Goal: Check status: Check status

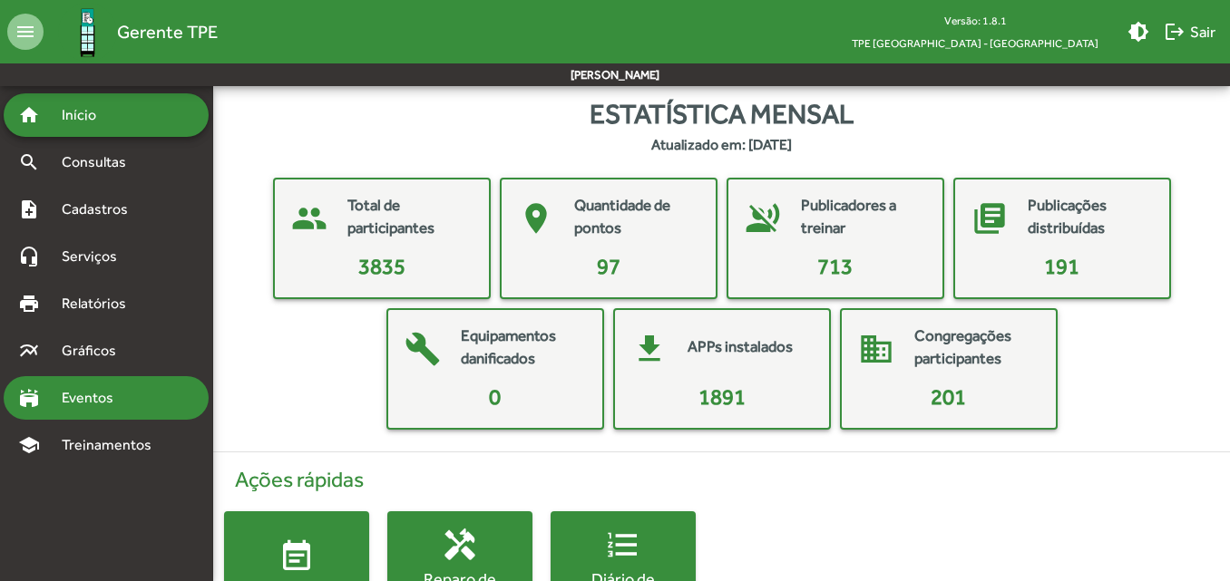
click at [94, 399] on span "Eventos" at bounding box center [94, 398] width 87 height 22
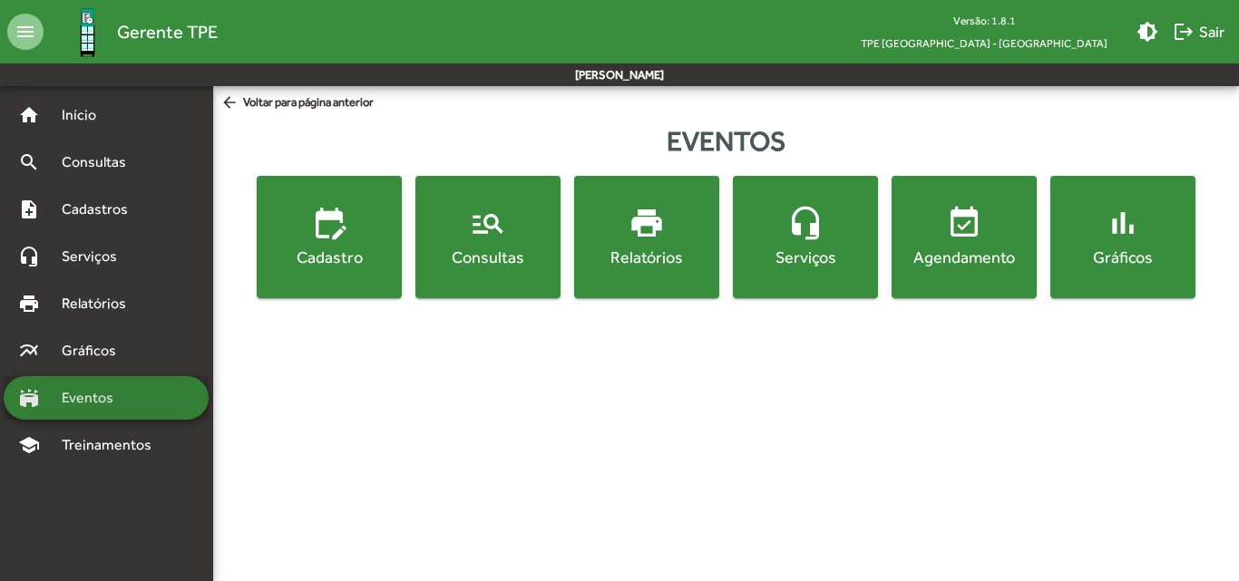
click at [85, 396] on span "Eventos" at bounding box center [94, 398] width 87 height 22
click at [677, 266] on div "Relatórios" at bounding box center [647, 257] width 138 height 23
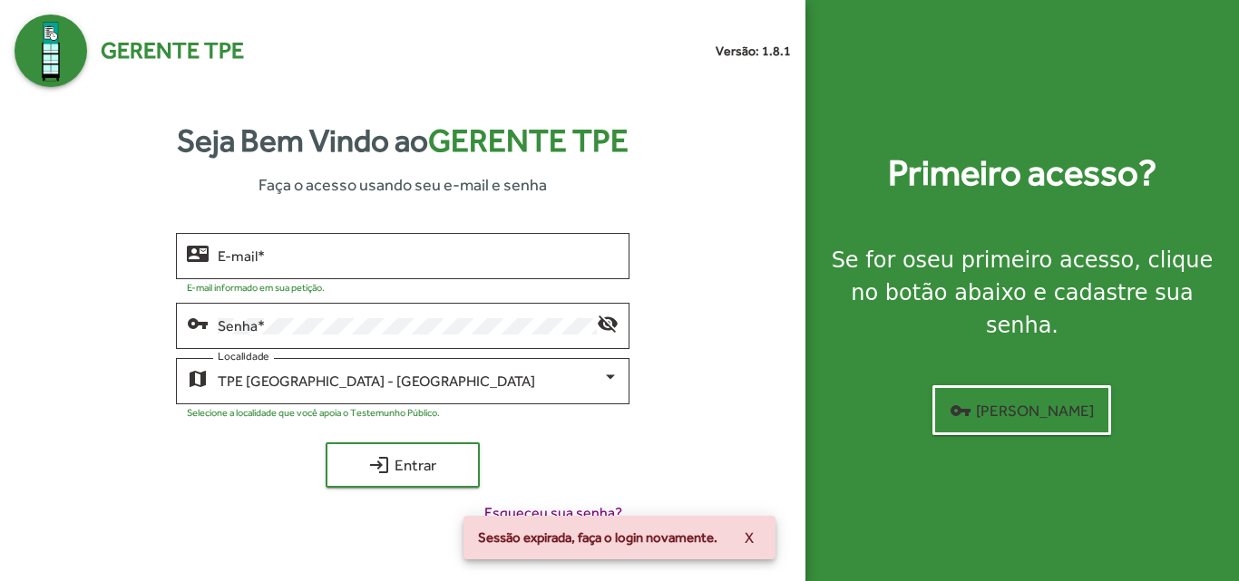
click at [404, 278] on div at bounding box center [471, 284] width 293 height 17
click at [404, 270] on div "E-mail *" at bounding box center [418, 254] width 400 height 50
click at [406, 253] on input "E-mail *" at bounding box center [418, 256] width 400 height 16
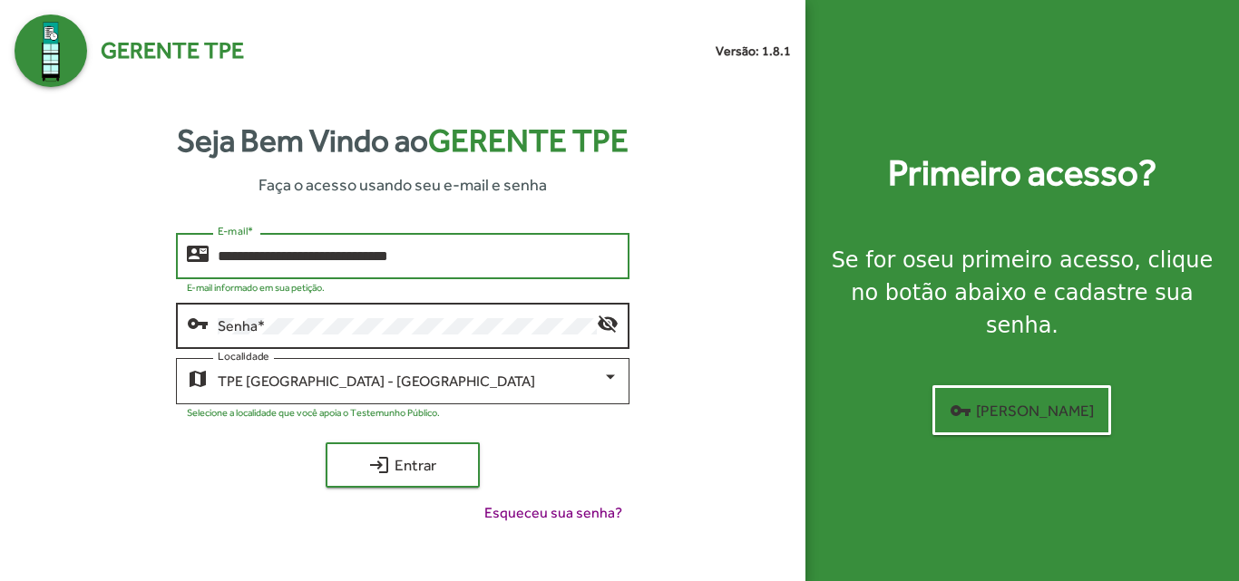
type input "**********"
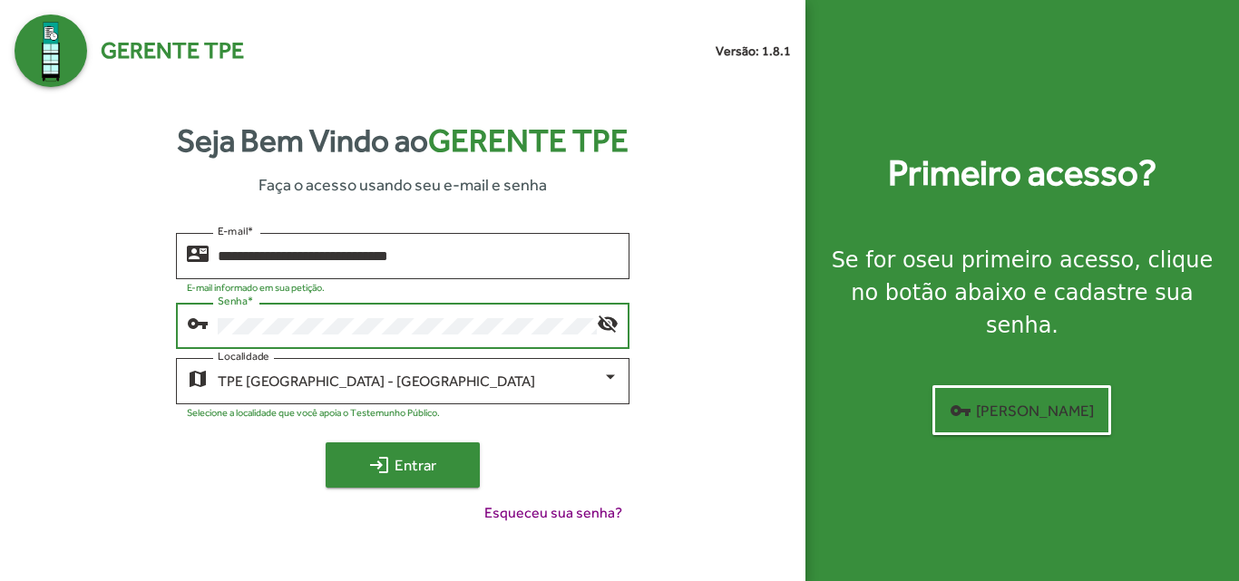
click at [402, 455] on span "login Entrar" at bounding box center [403, 465] width 122 height 33
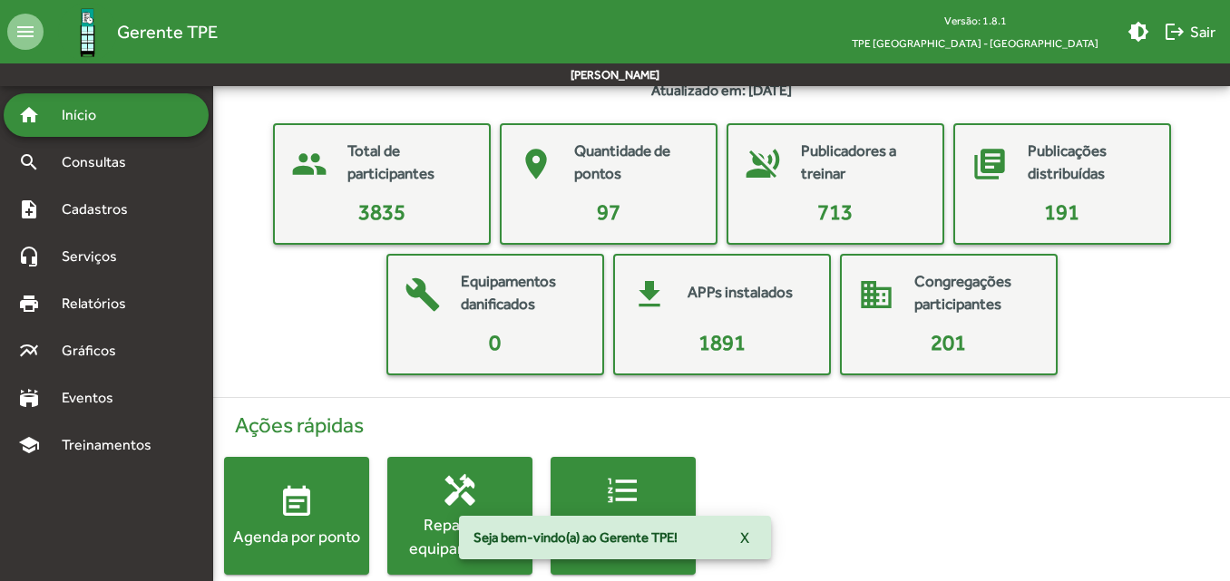
scroll to position [84, 0]
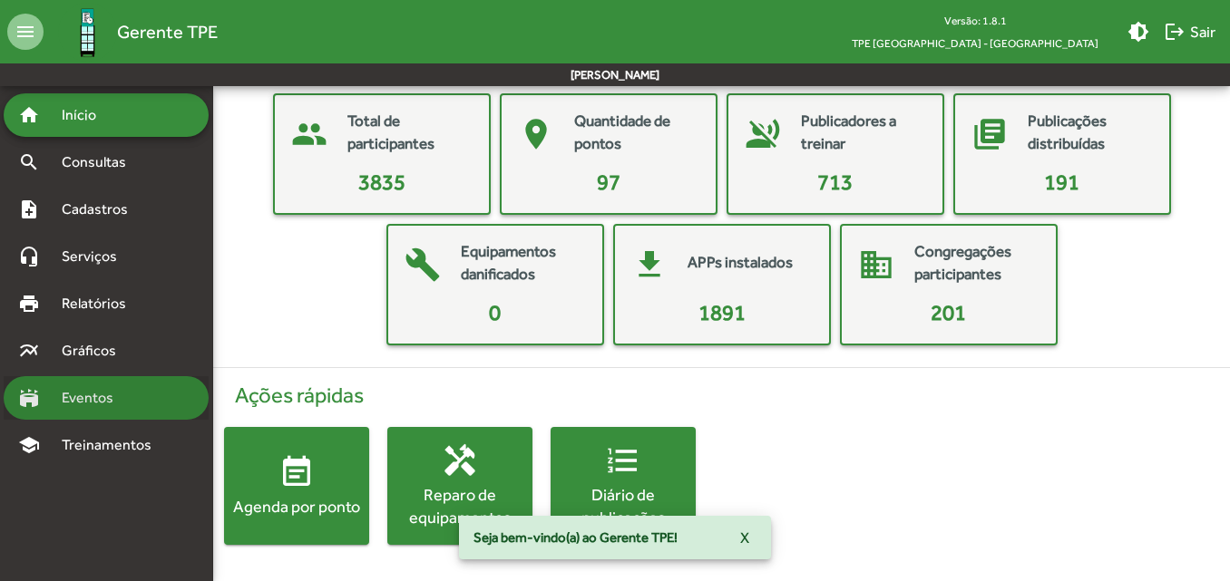
click at [61, 396] on span "Eventos" at bounding box center [94, 398] width 87 height 22
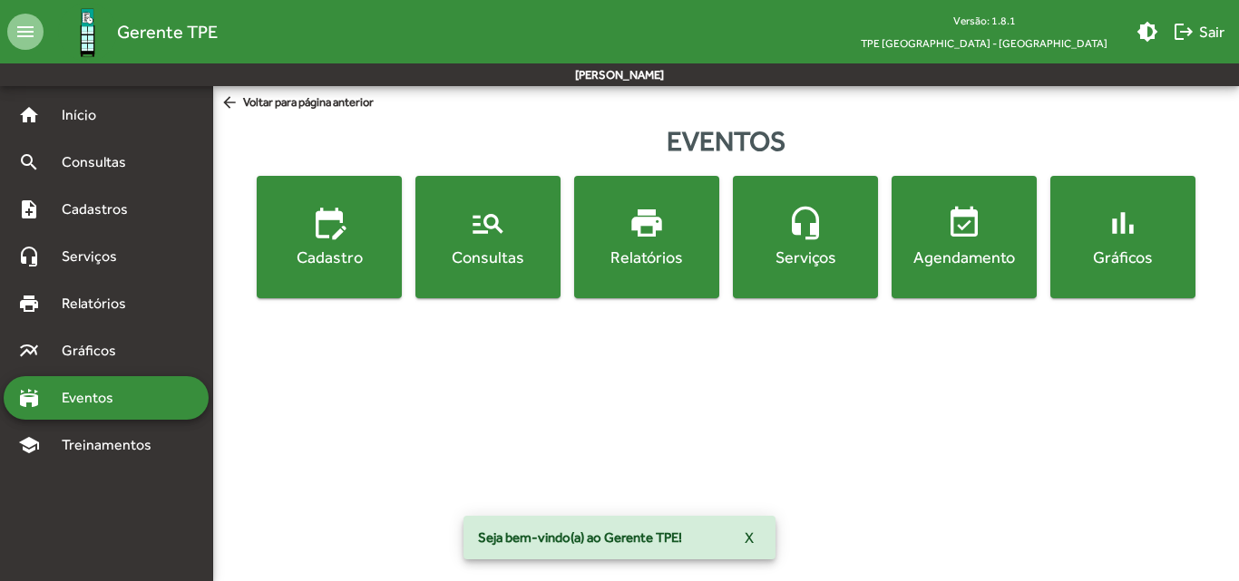
click at [677, 265] on div "Relatórios" at bounding box center [647, 257] width 138 height 23
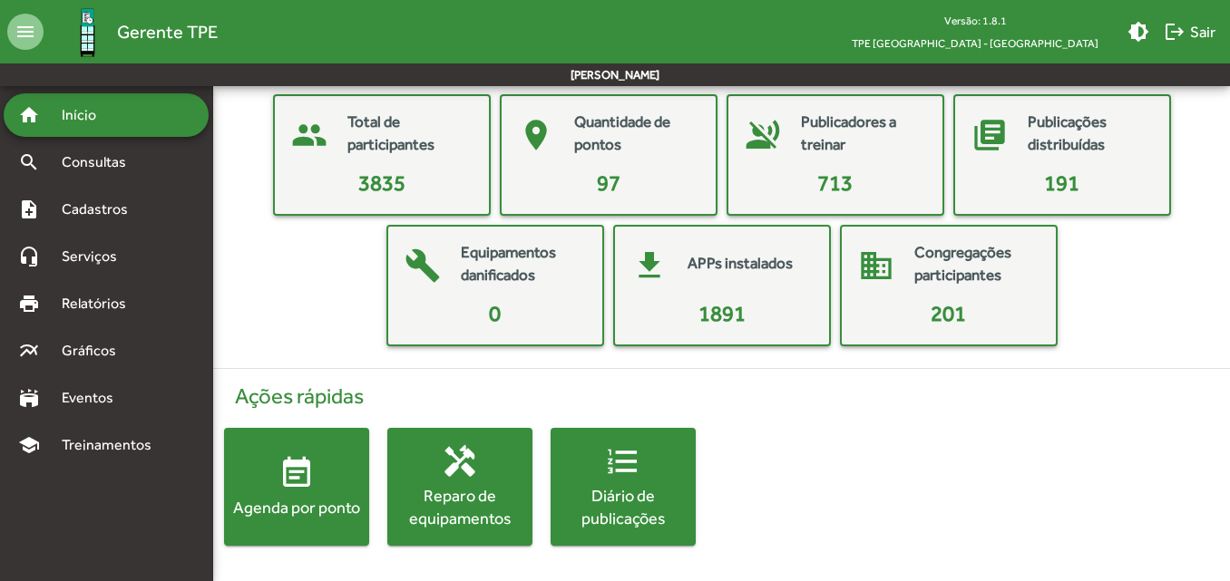
scroll to position [112, 0]
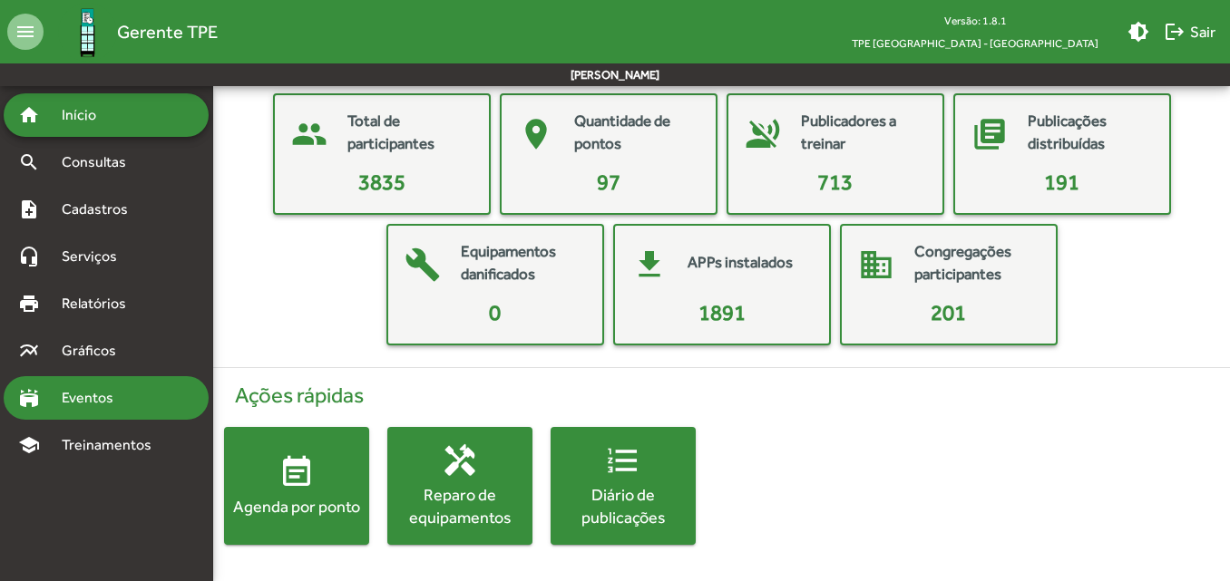
click at [73, 396] on span "Eventos" at bounding box center [94, 398] width 87 height 22
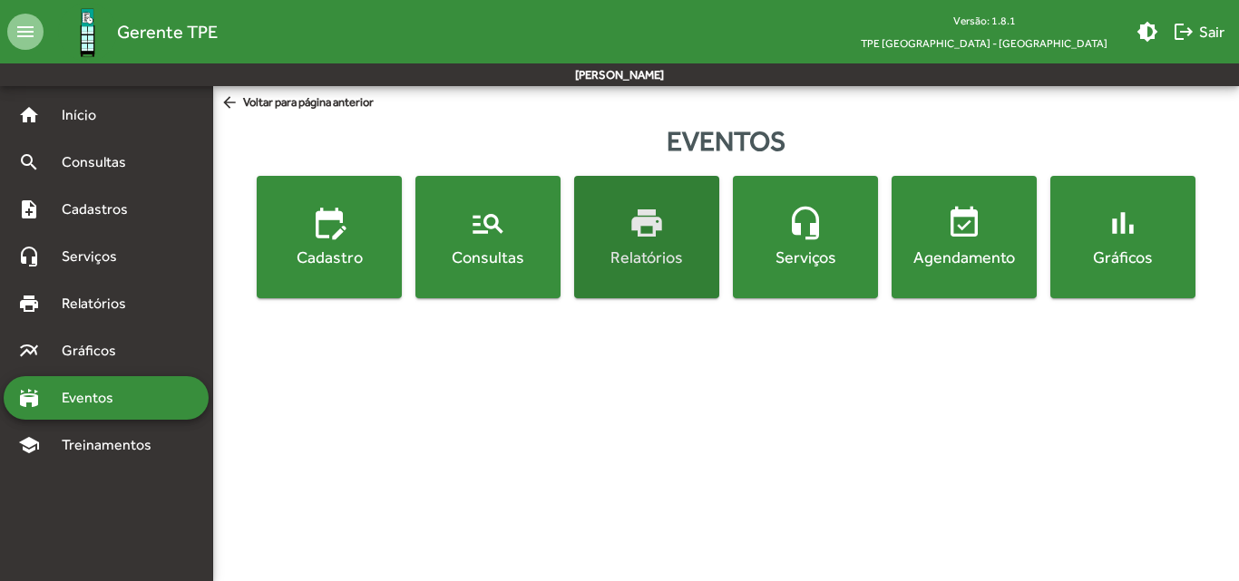
click at [686, 271] on button "print Relatórios" at bounding box center [646, 237] width 145 height 122
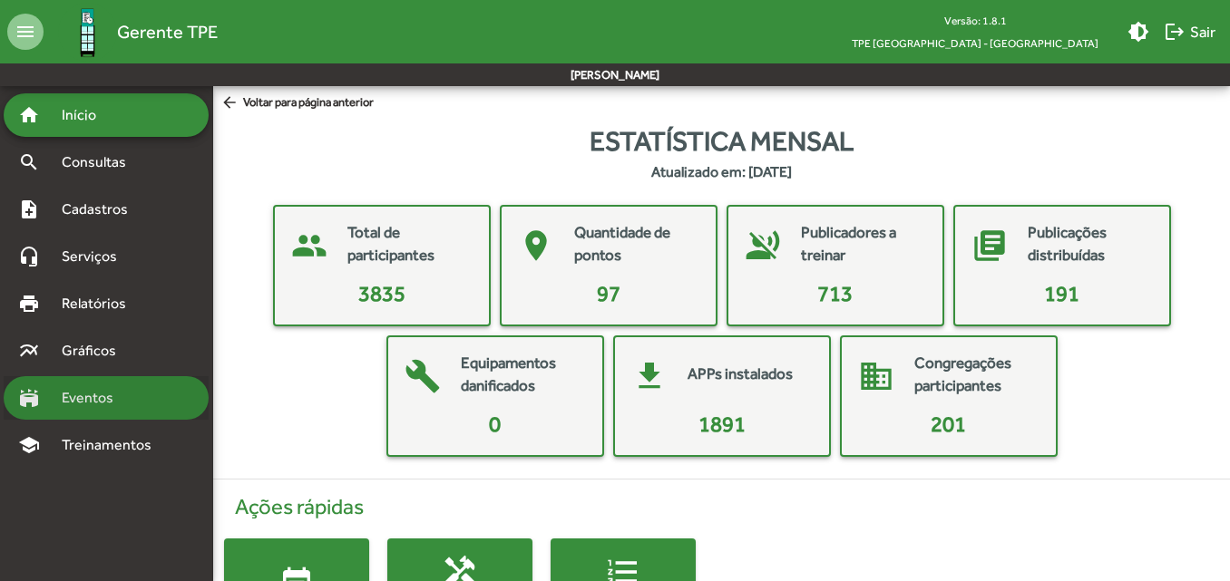
click at [107, 397] on span "Eventos" at bounding box center [94, 398] width 87 height 22
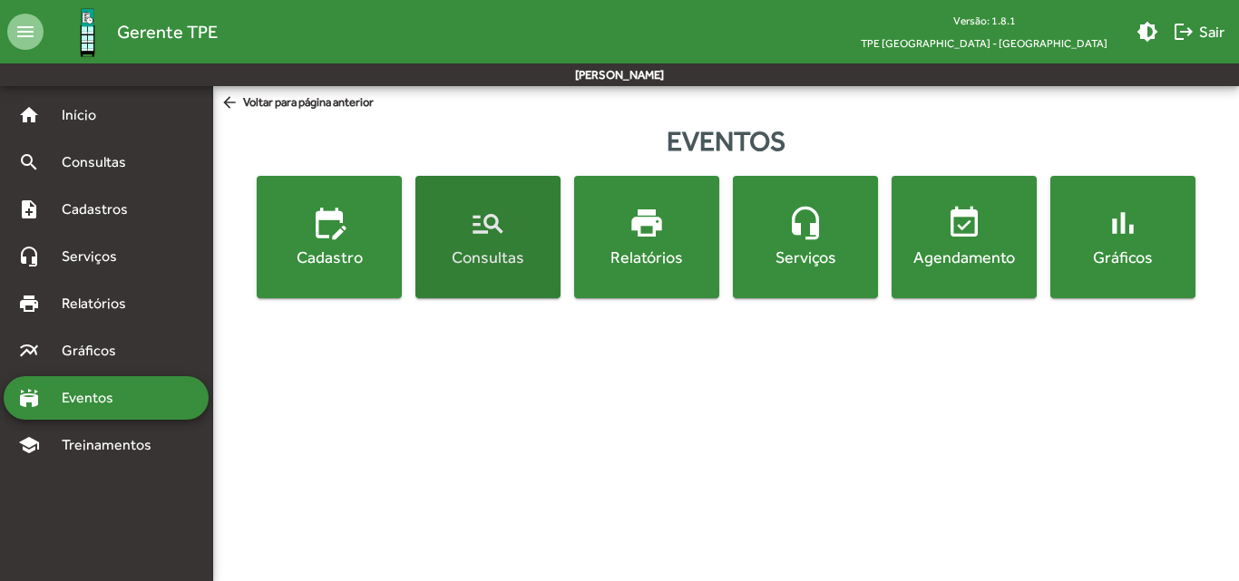
click at [520, 271] on button "manage_search Consultas" at bounding box center [487, 237] width 145 height 122
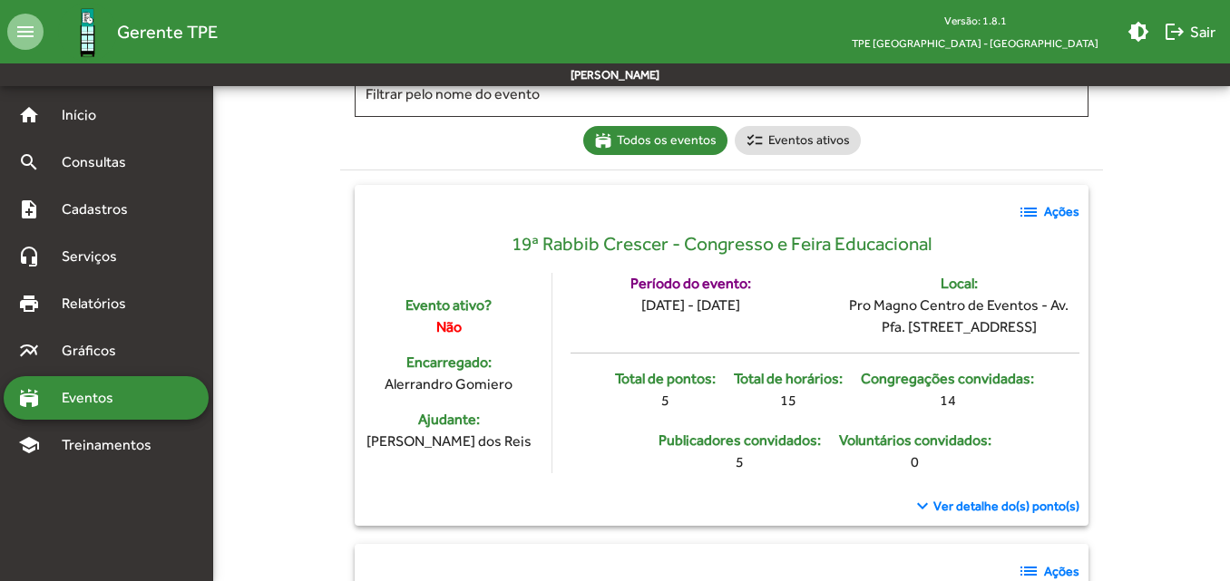
scroll to position [181, 0]
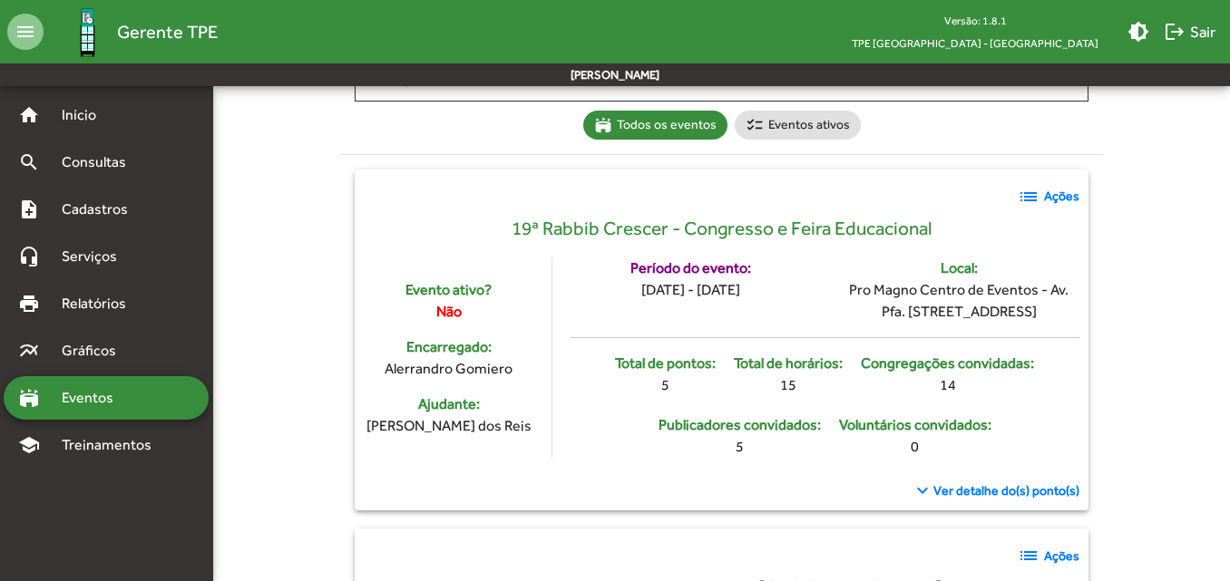
click at [1033, 204] on mat-icon "list" at bounding box center [1028, 197] width 22 height 22
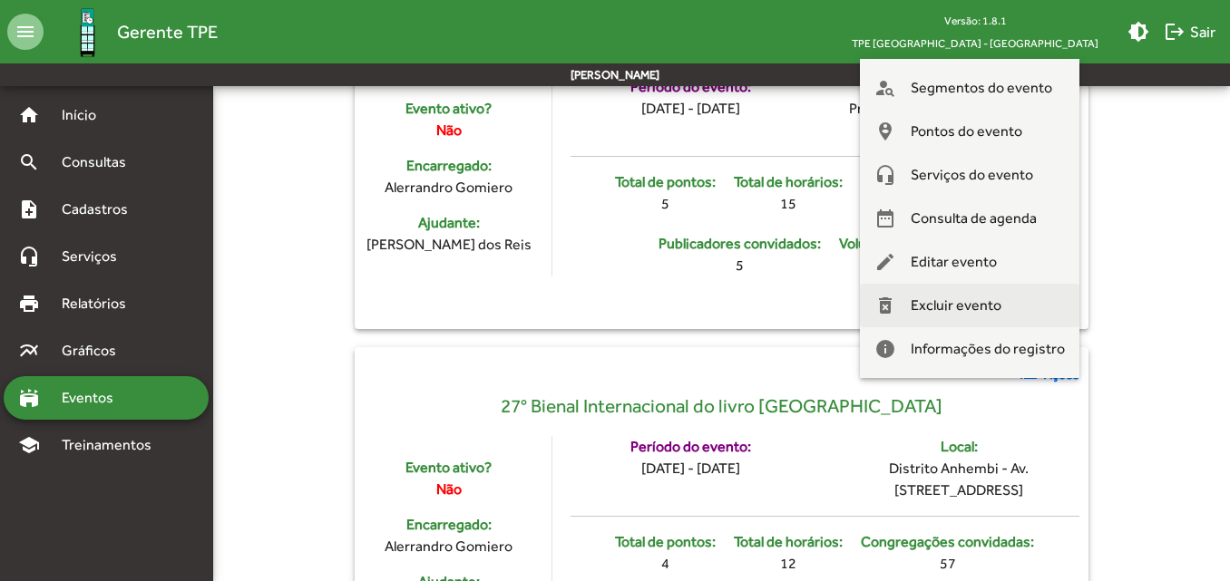
scroll to position [272, 0]
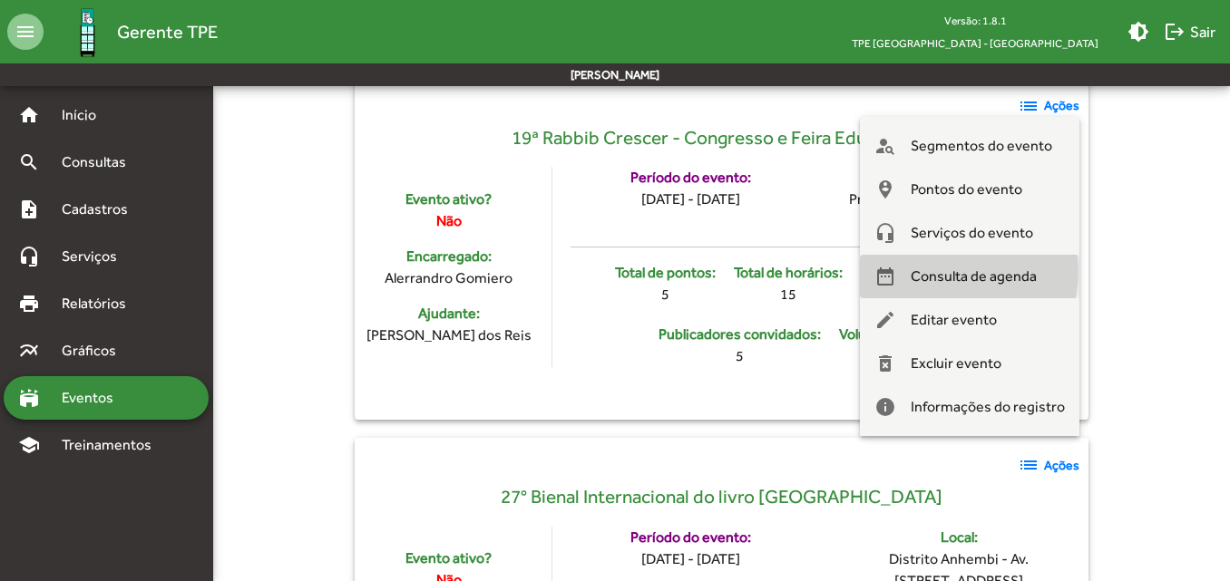
click at [967, 272] on span "Consulta de agenda" at bounding box center [973, 277] width 126 height 44
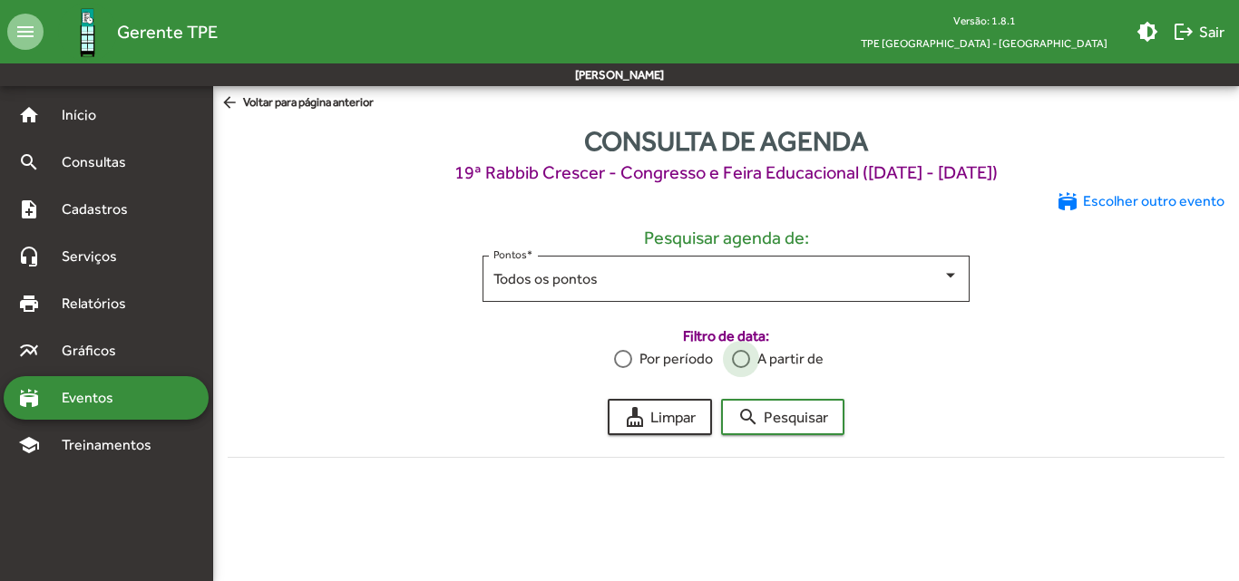
click at [739, 351] on div at bounding box center [741, 359] width 18 height 18
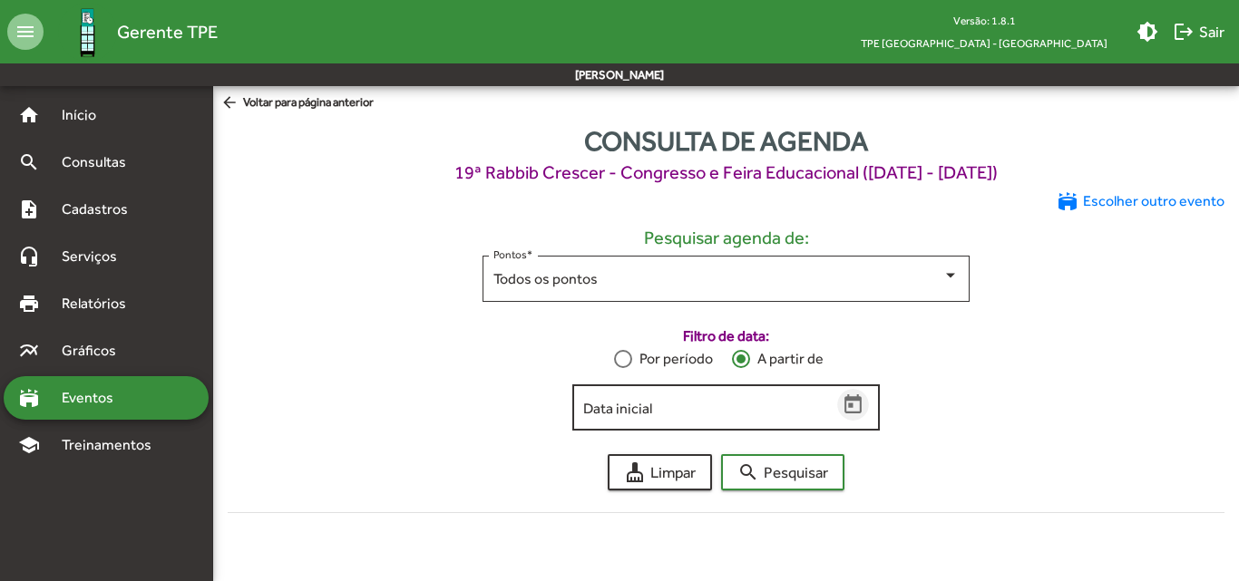
click at [846, 404] on icon "Open calendar" at bounding box center [852, 403] width 17 height 19
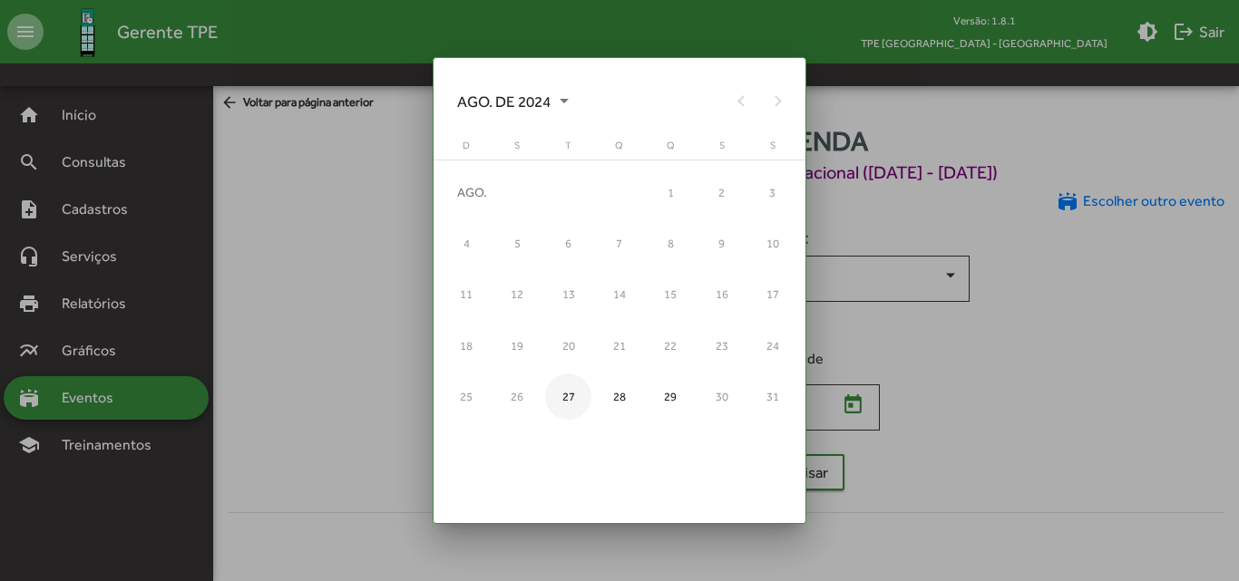
click at [563, 102] on div "Choose month and year" at bounding box center [564, 101] width 9 height 5
click at [755, 419] on div "2024" at bounding box center [753, 426] width 81 height 46
click at [1097, 335] on div at bounding box center [619, 290] width 1239 height 581
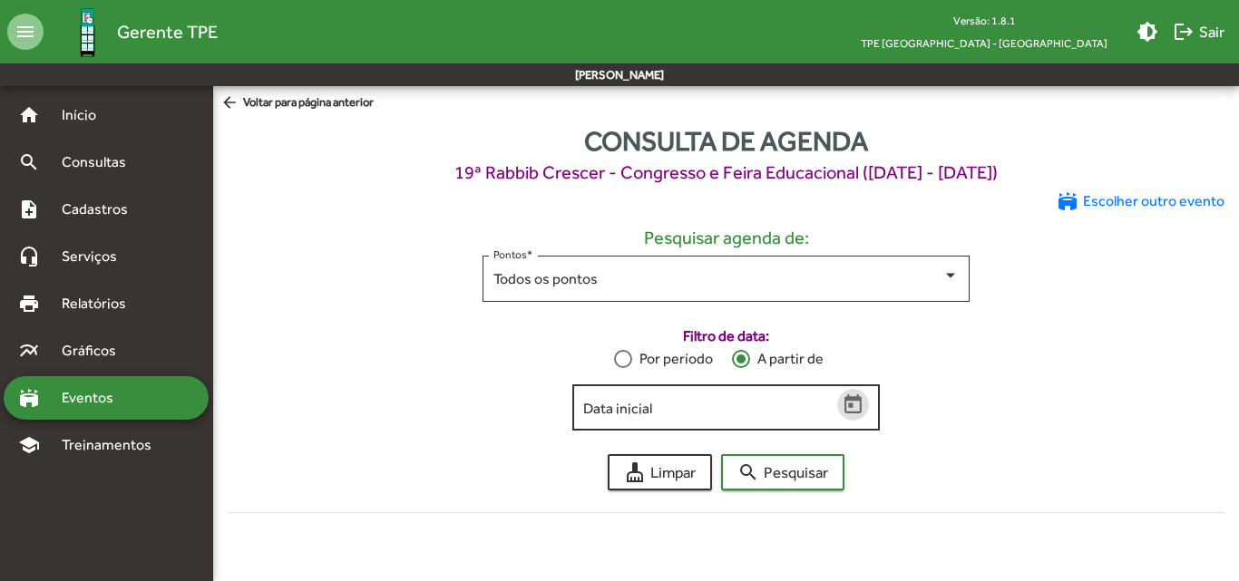
click at [848, 402] on icon "Open calendar" at bounding box center [854, 406] width 24 height 24
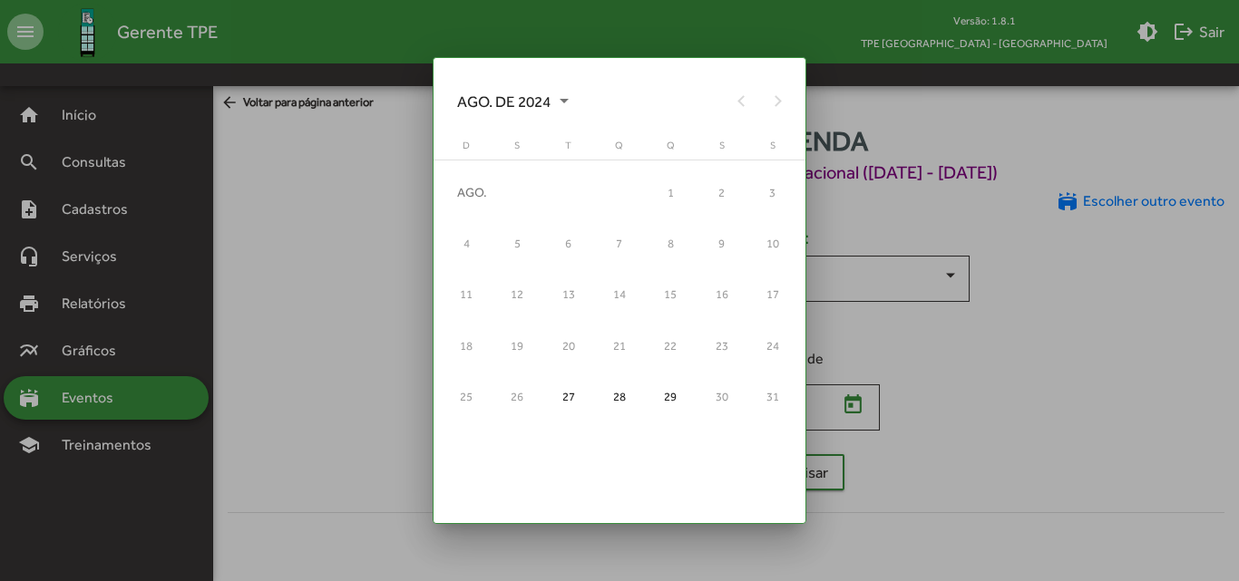
click at [997, 203] on div at bounding box center [619, 290] width 1239 height 581
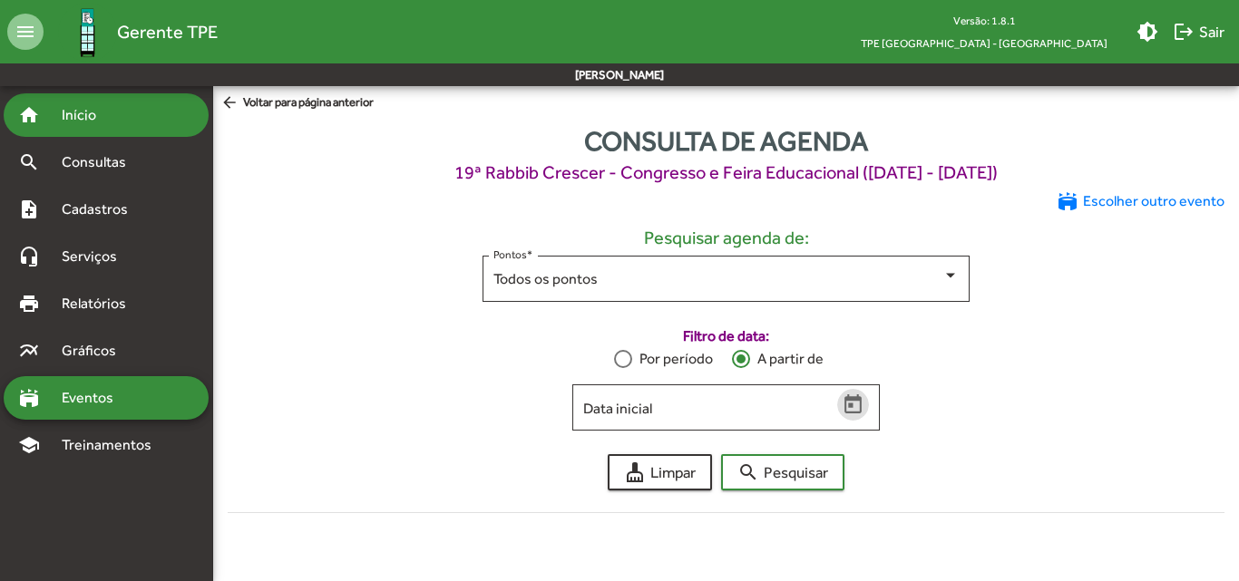
click at [93, 130] on div "home Início" at bounding box center [106, 115] width 205 height 44
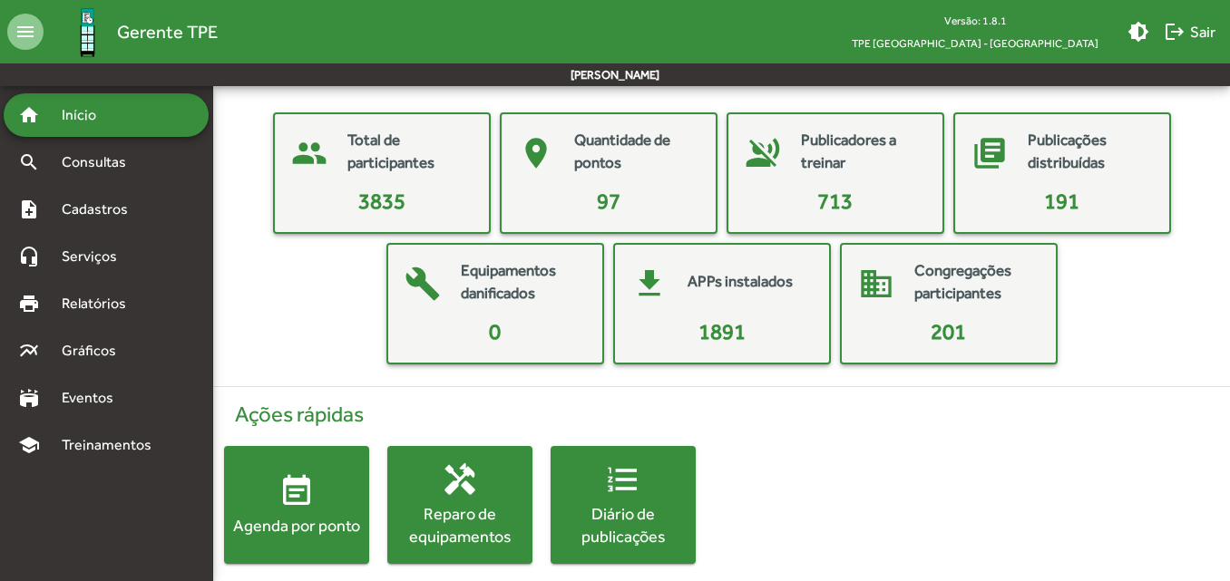
scroll to position [84, 0]
